Goal: Navigation & Orientation: Find specific page/section

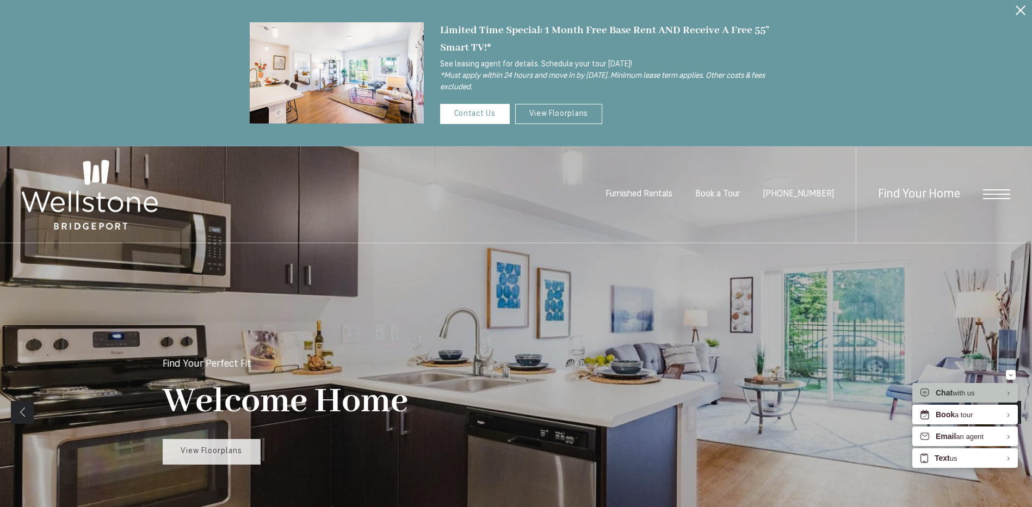
click at [212, 450] on span "View Floorplans" at bounding box center [211, 451] width 61 height 8
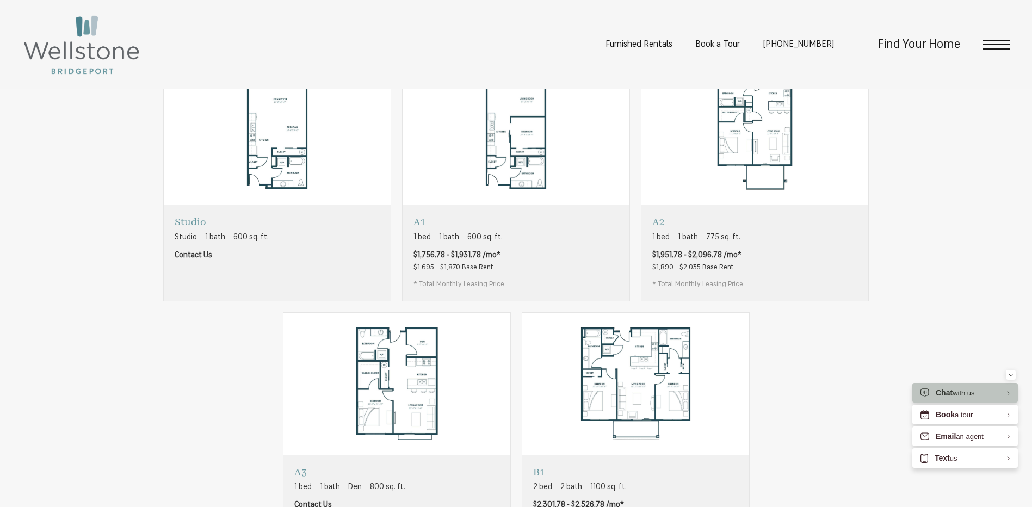
scroll to position [870, 0]
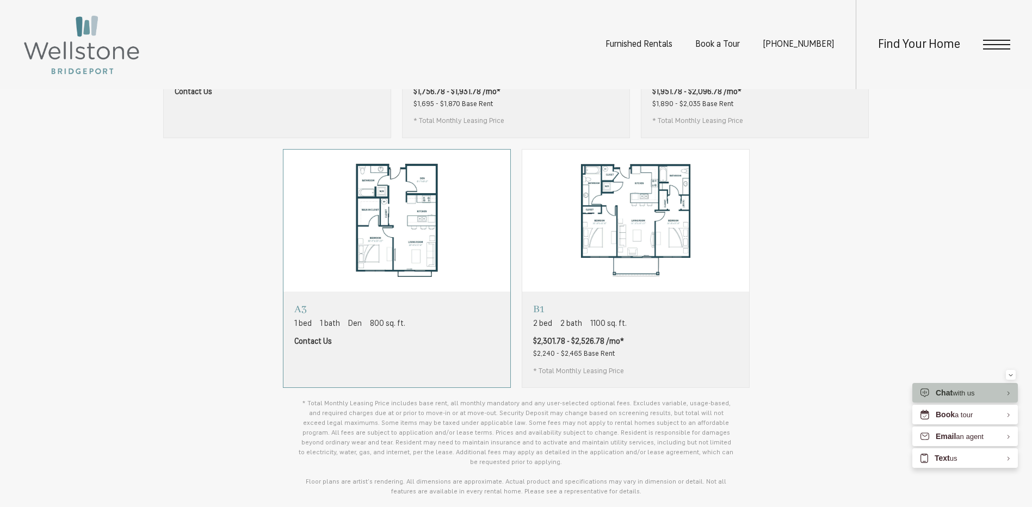
click at [443, 365] on div "A3 1 bed 1 bath Den 800 sq. ft. Contact Us" at bounding box center [396, 340] width 227 height 96
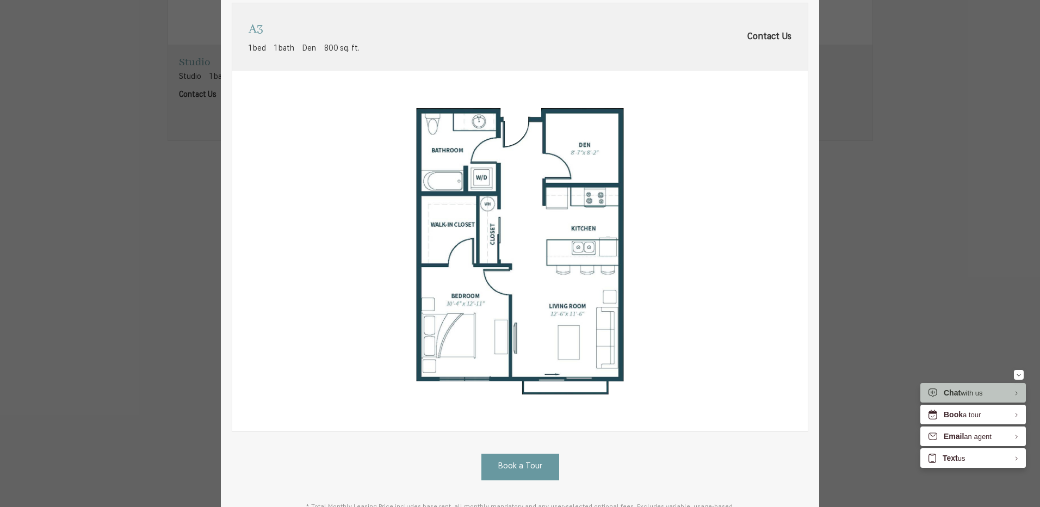
scroll to position [0, 0]
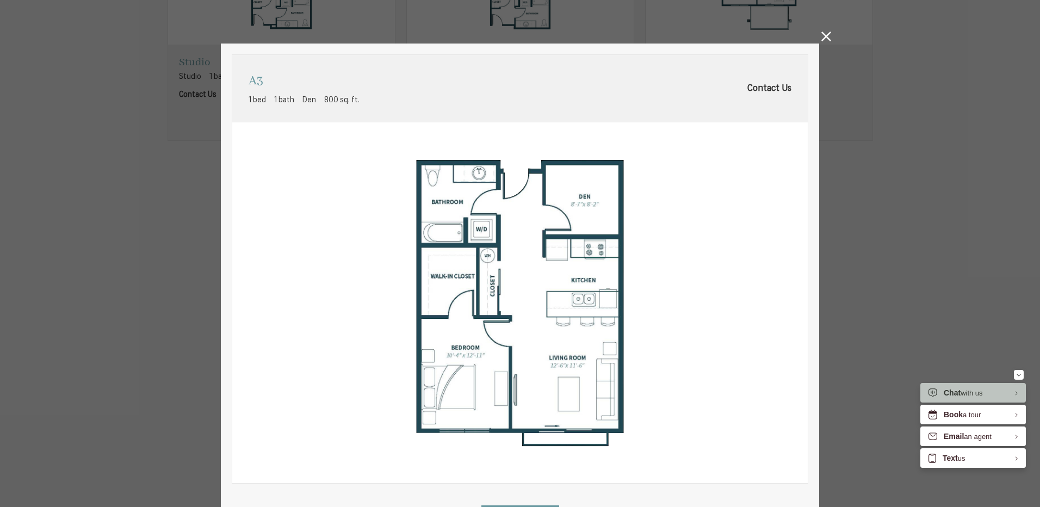
click at [822, 38] on icon at bounding box center [826, 37] width 10 height 10
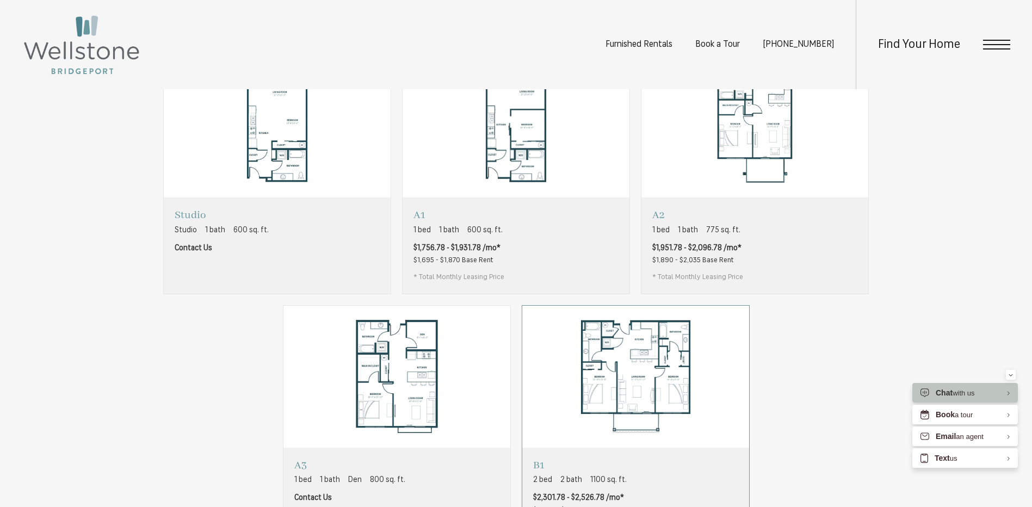
scroll to position [816, 0]
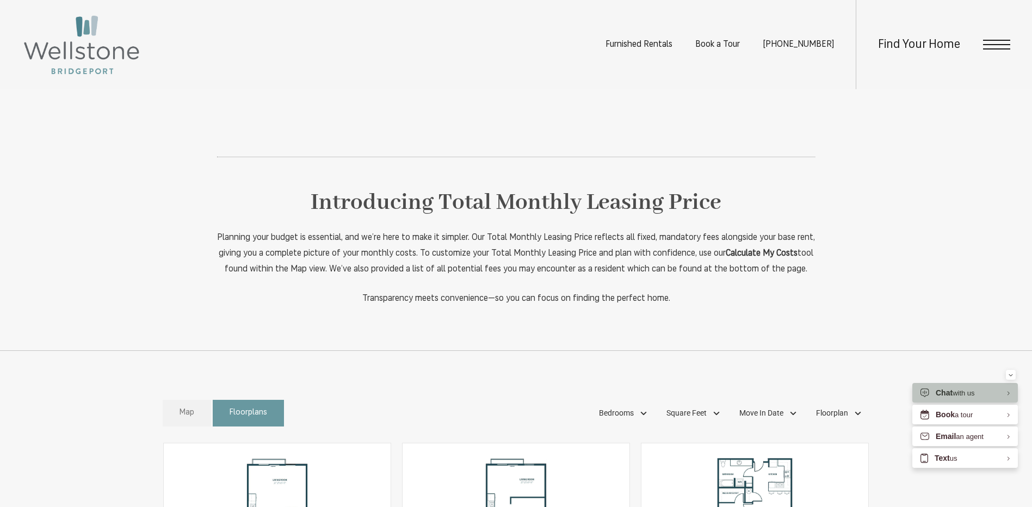
click at [190, 419] on span "Map" at bounding box center [186, 413] width 15 height 13
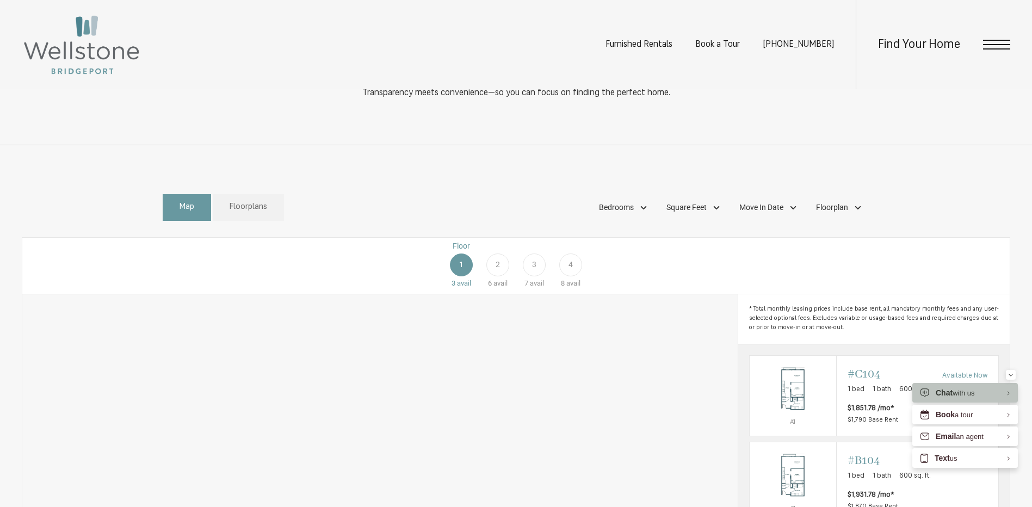
scroll to position [508, 0]
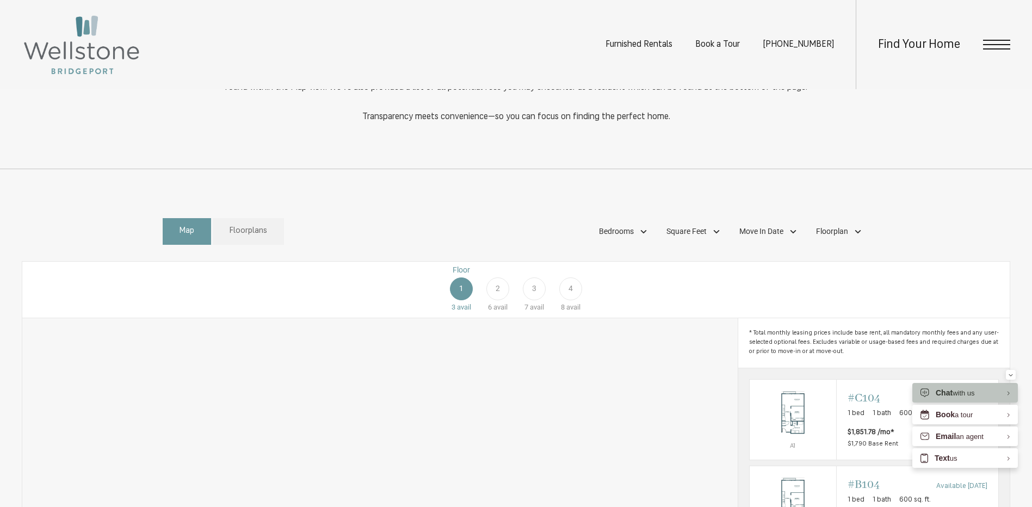
click at [499, 294] on span "2" at bounding box center [497, 288] width 4 height 11
click at [534, 294] on span "3" at bounding box center [534, 288] width 4 height 11
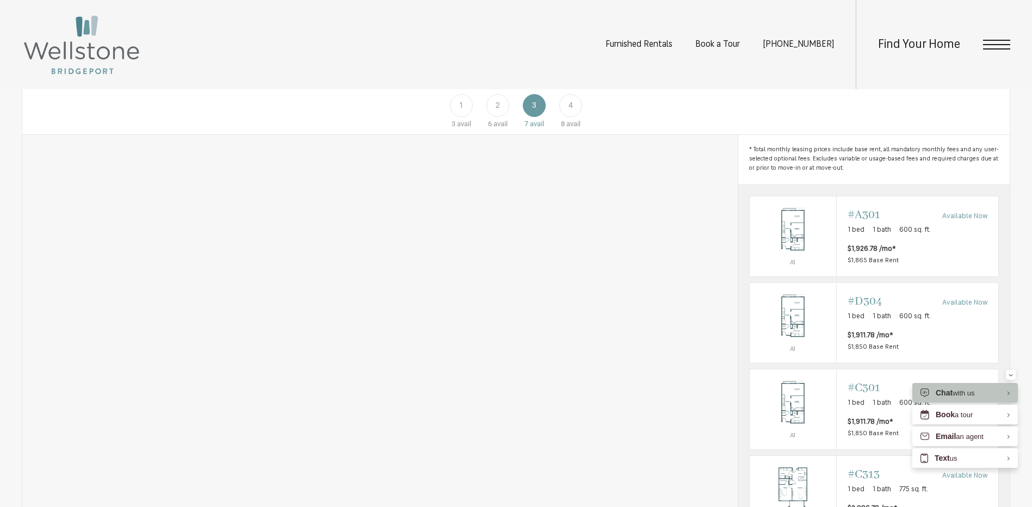
scroll to position [520, 0]
